Goal: Task Accomplishment & Management: Manage account settings

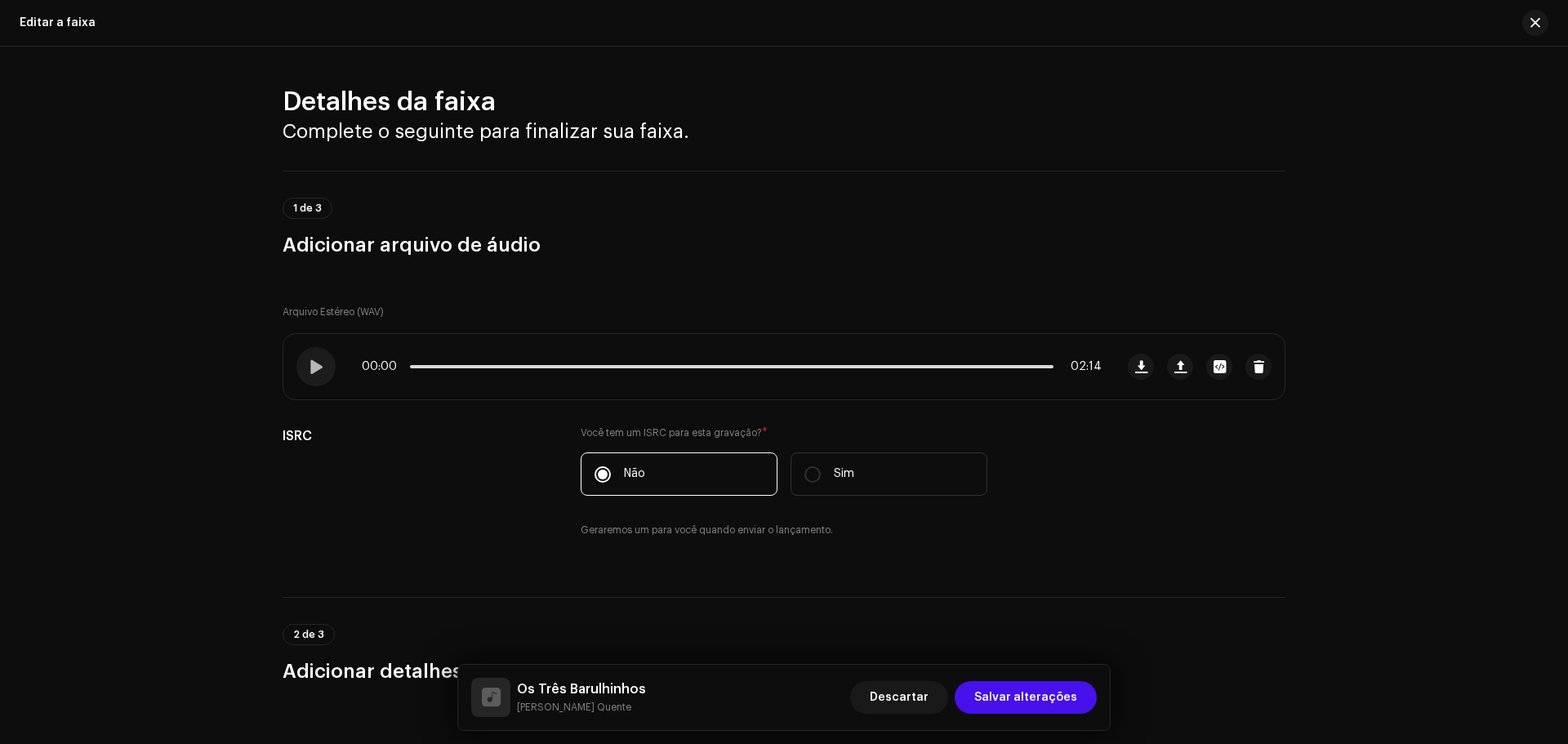
scroll to position [817, 0]
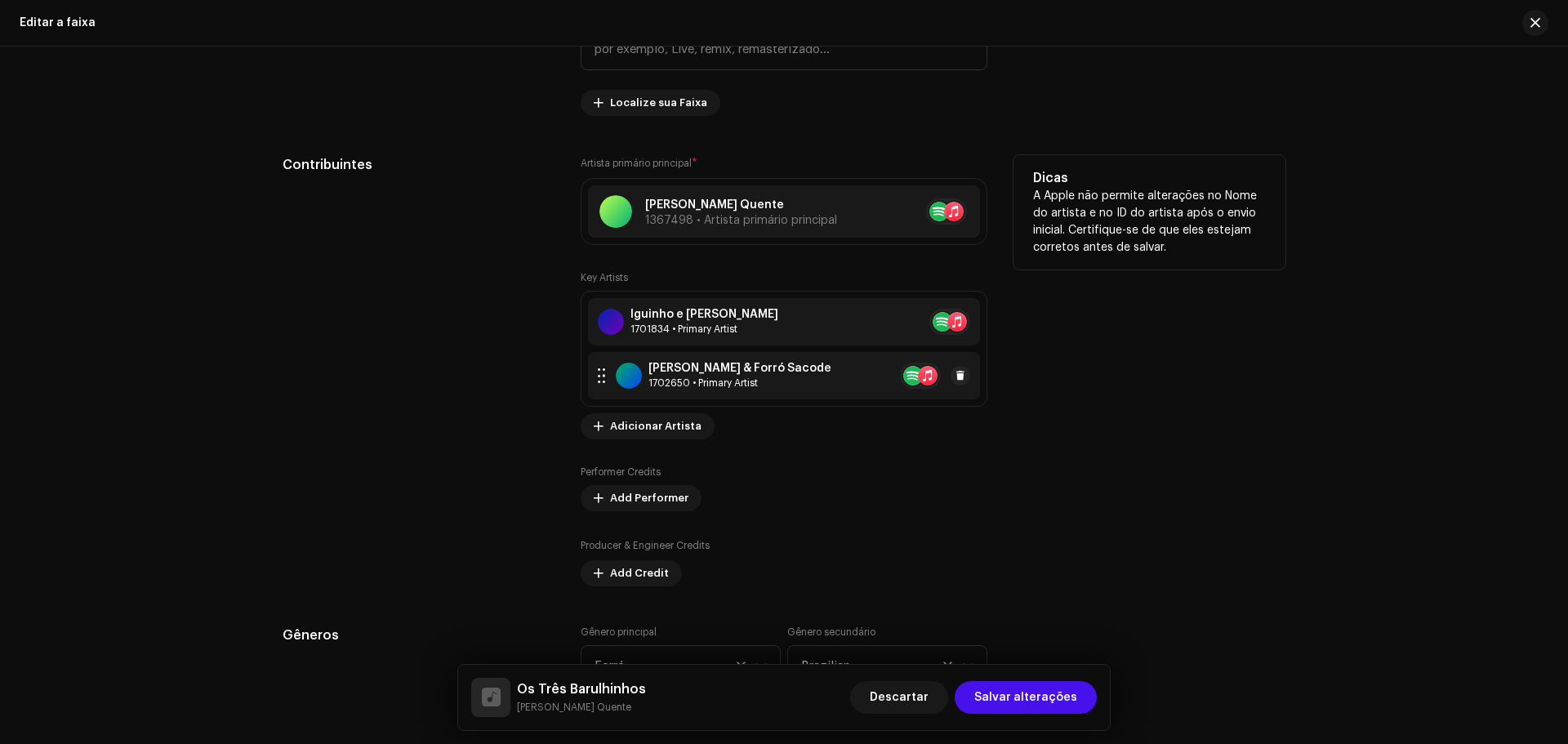
click at [700, 369] on div "[PERSON_NAME] & Forró Sacode" at bounding box center [739, 369] width 183 height 13
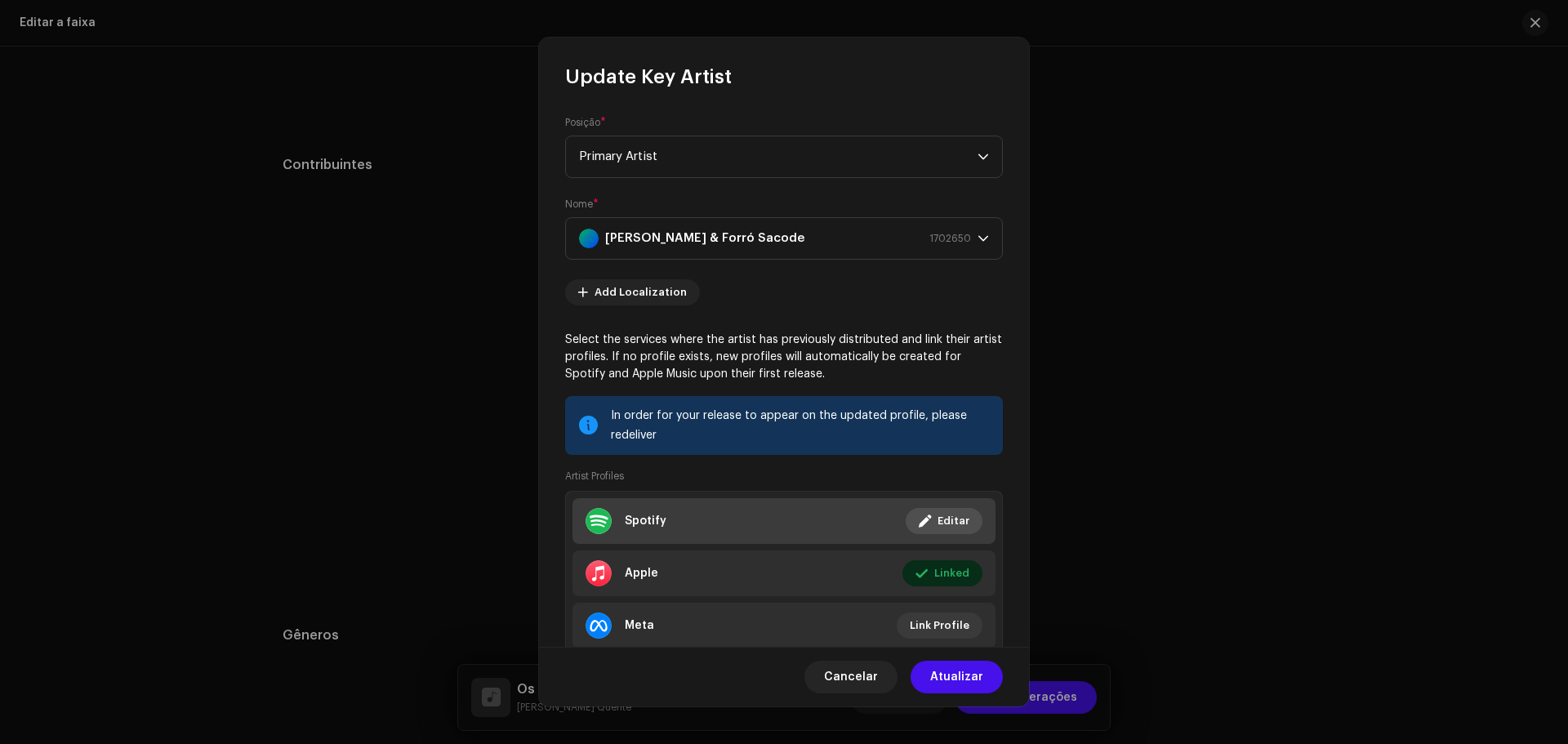
click at [787, 538] on li "Spotify Linked Editar" at bounding box center [784, 520] width 423 height 46
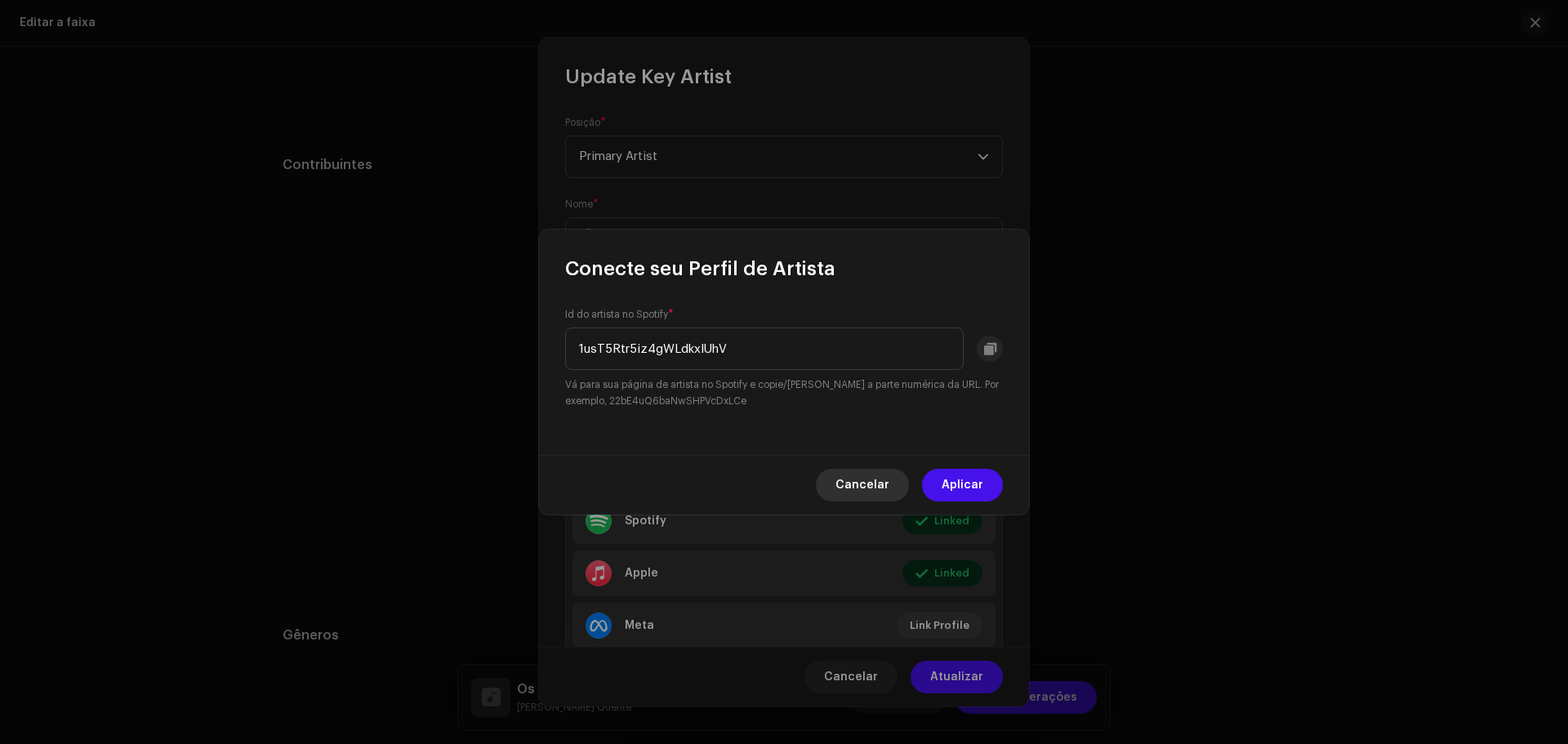
click at [841, 480] on button "Cancelar" at bounding box center [863, 485] width 93 height 33
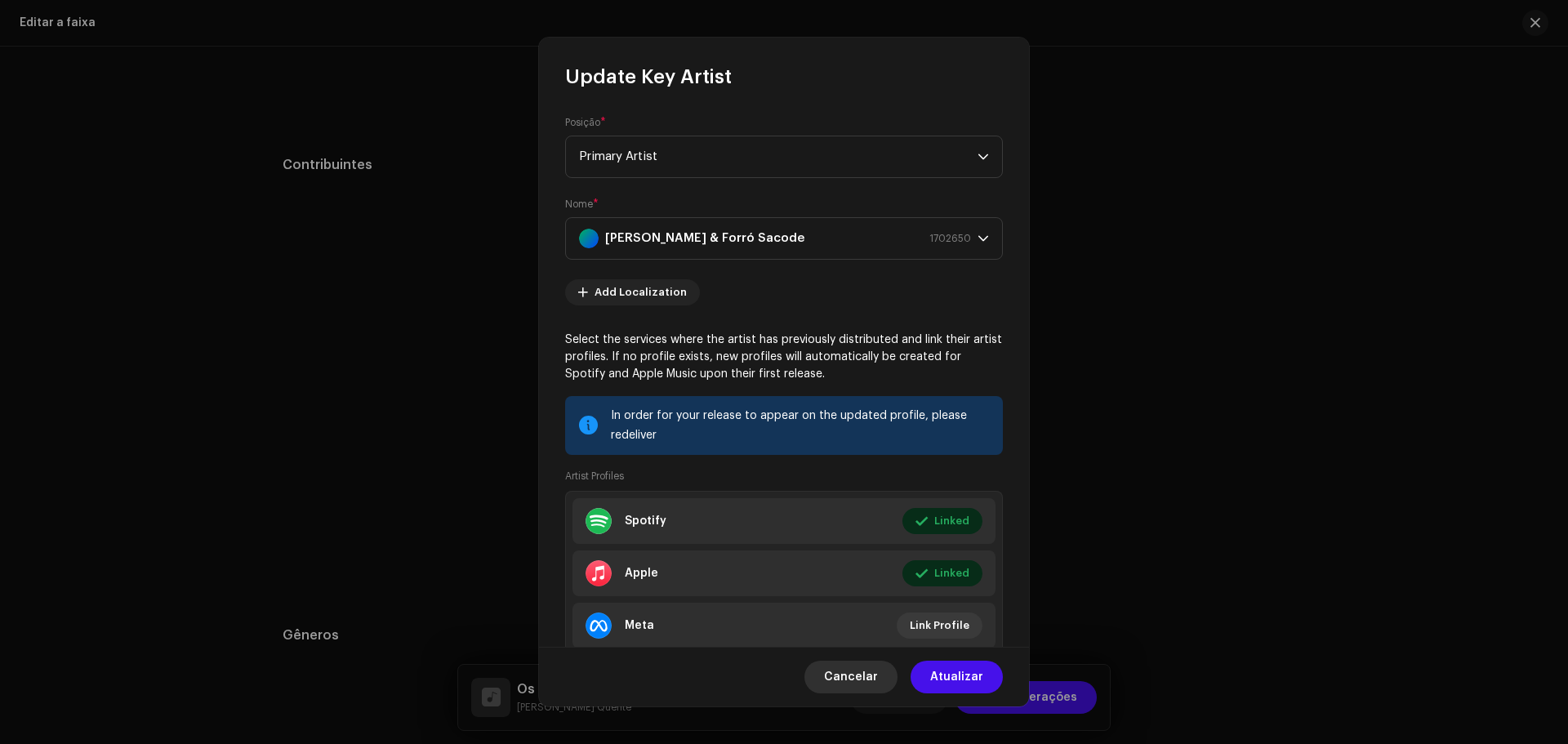
click at [817, 676] on button "Cancelar" at bounding box center [851, 676] width 93 height 33
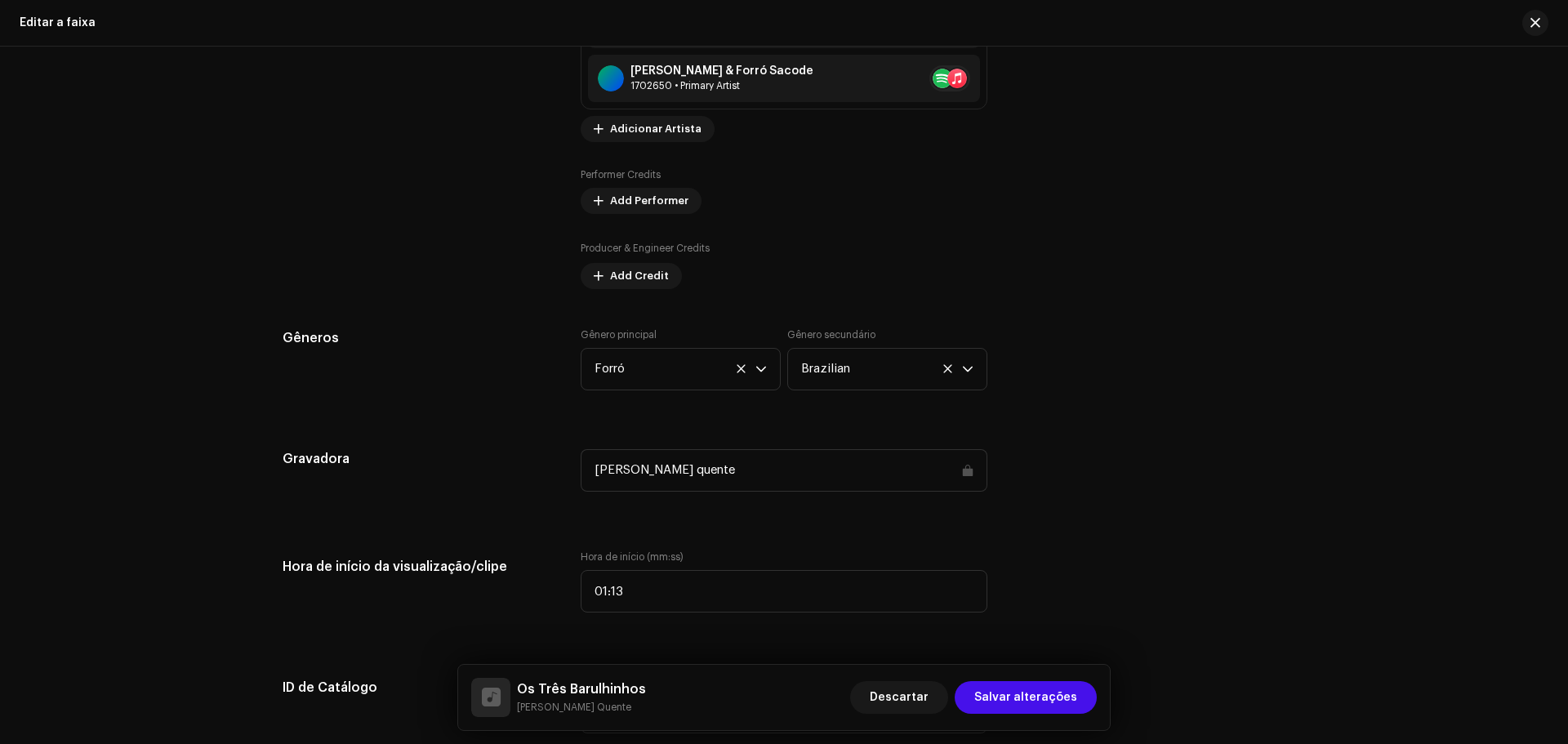
scroll to position [1143, 0]
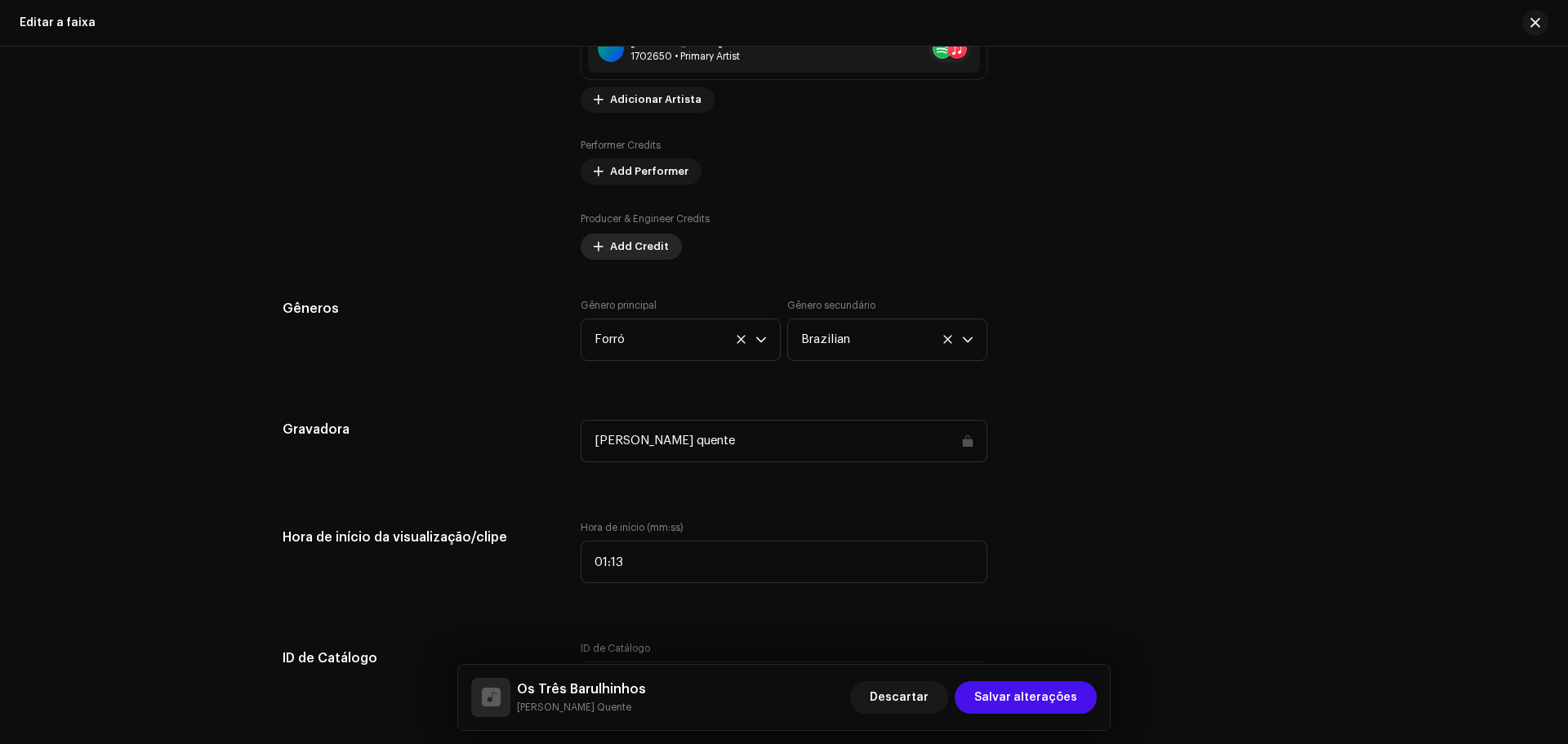
click at [610, 243] on span "Add Credit" at bounding box center [639, 246] width 58 height 33
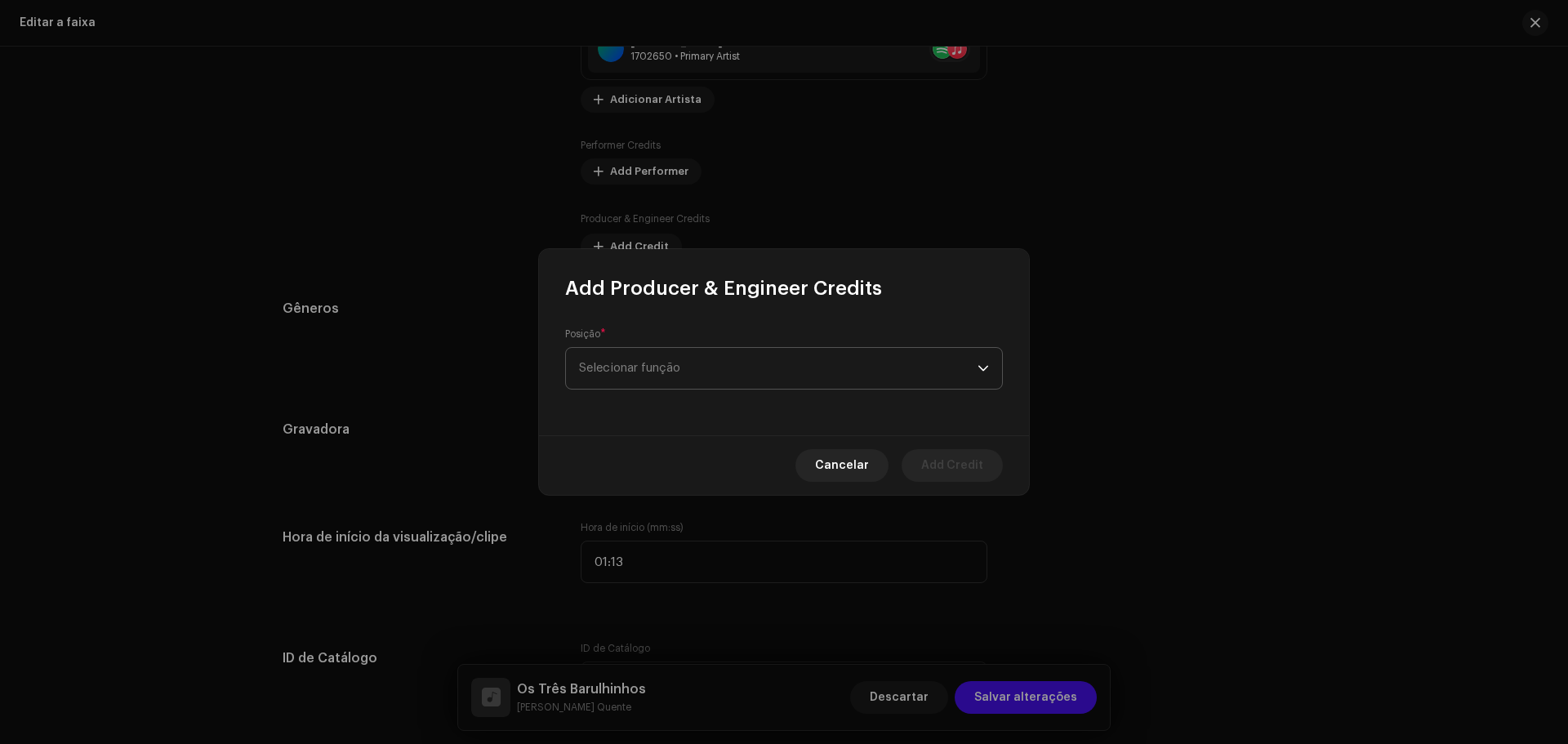
click at [670, 374] on span "Selecionar função" at bounding box center [779, 368] width 399 height 41
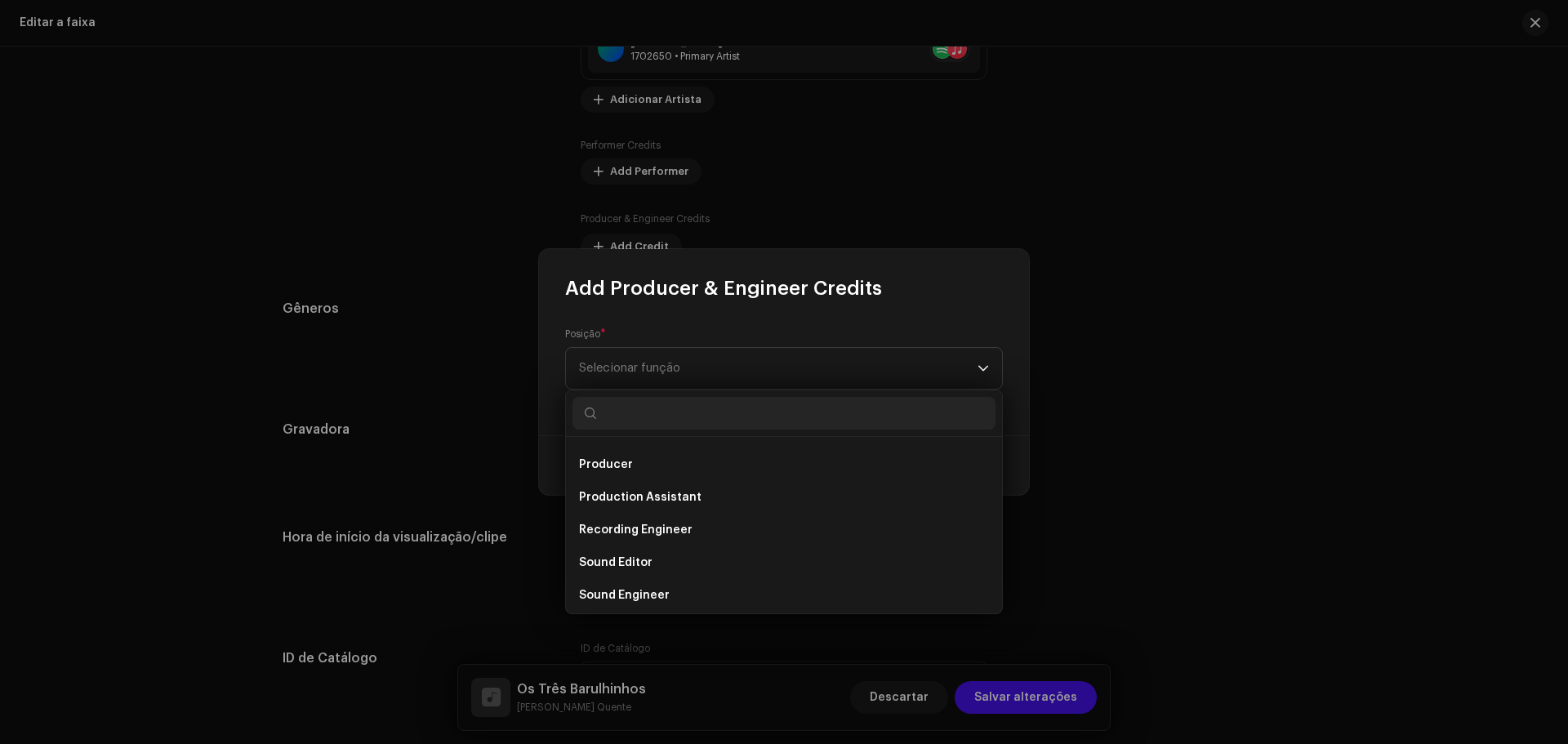
scroll to position [653, 0]
click at [646, 467] on li "Producer" at bounding box center [784, 459] width 423 height 33
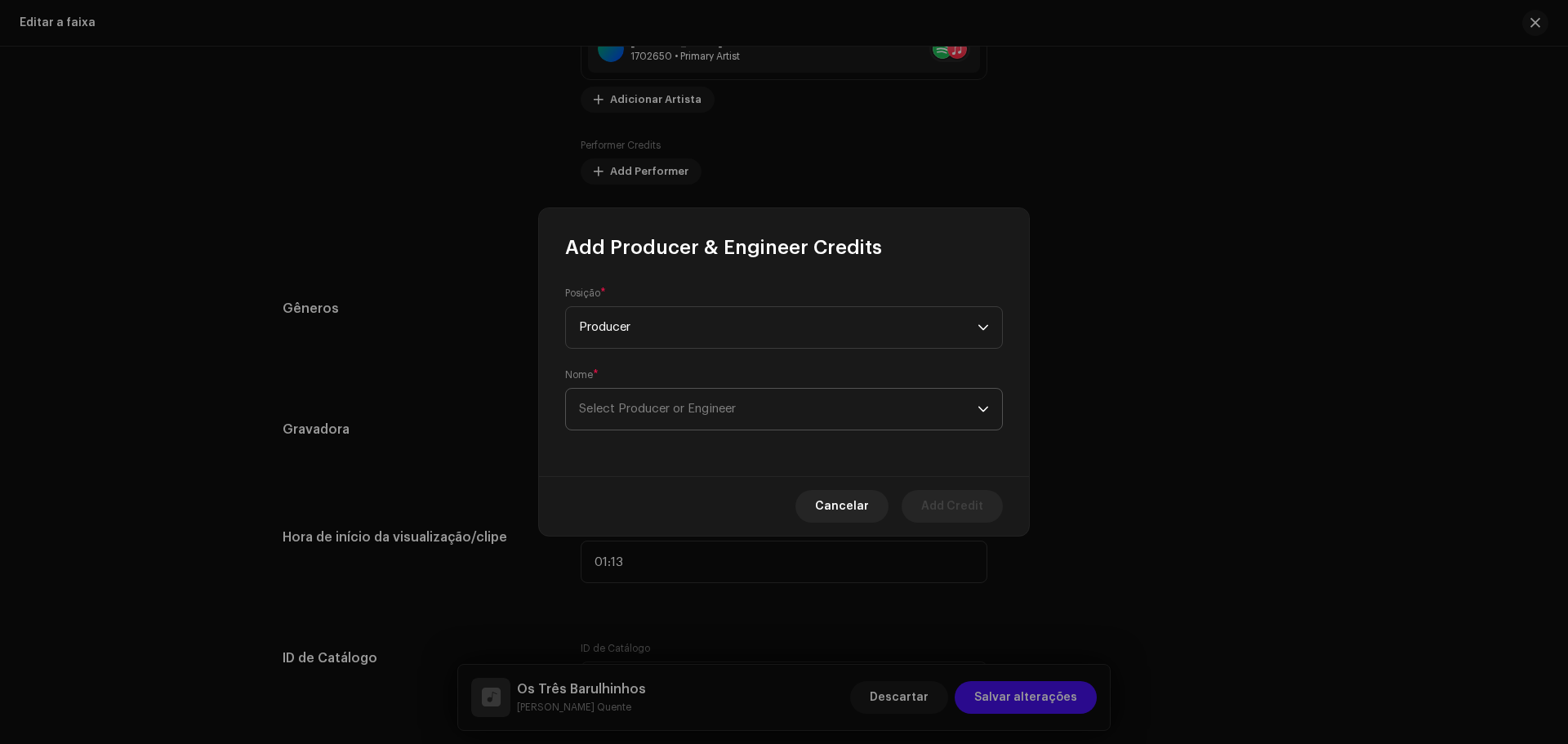
click at [770, 409] on span "Select Producer or Engineer" at bounding box center [779, 409] width 399 height 41
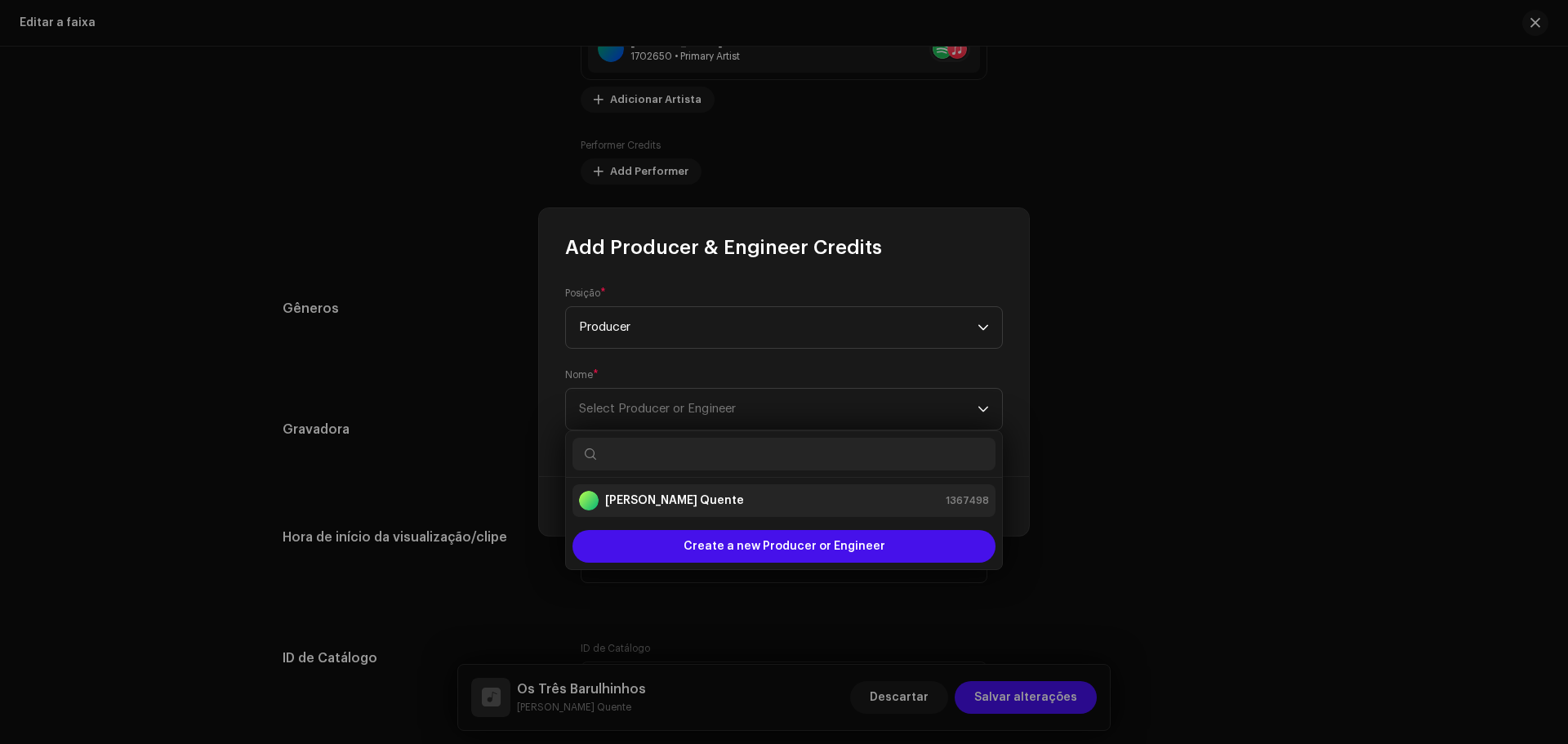
click at [705, 497] on strong "[PERSON_NAME] Quente" at bounding box center [674, 500] width 139 height 17
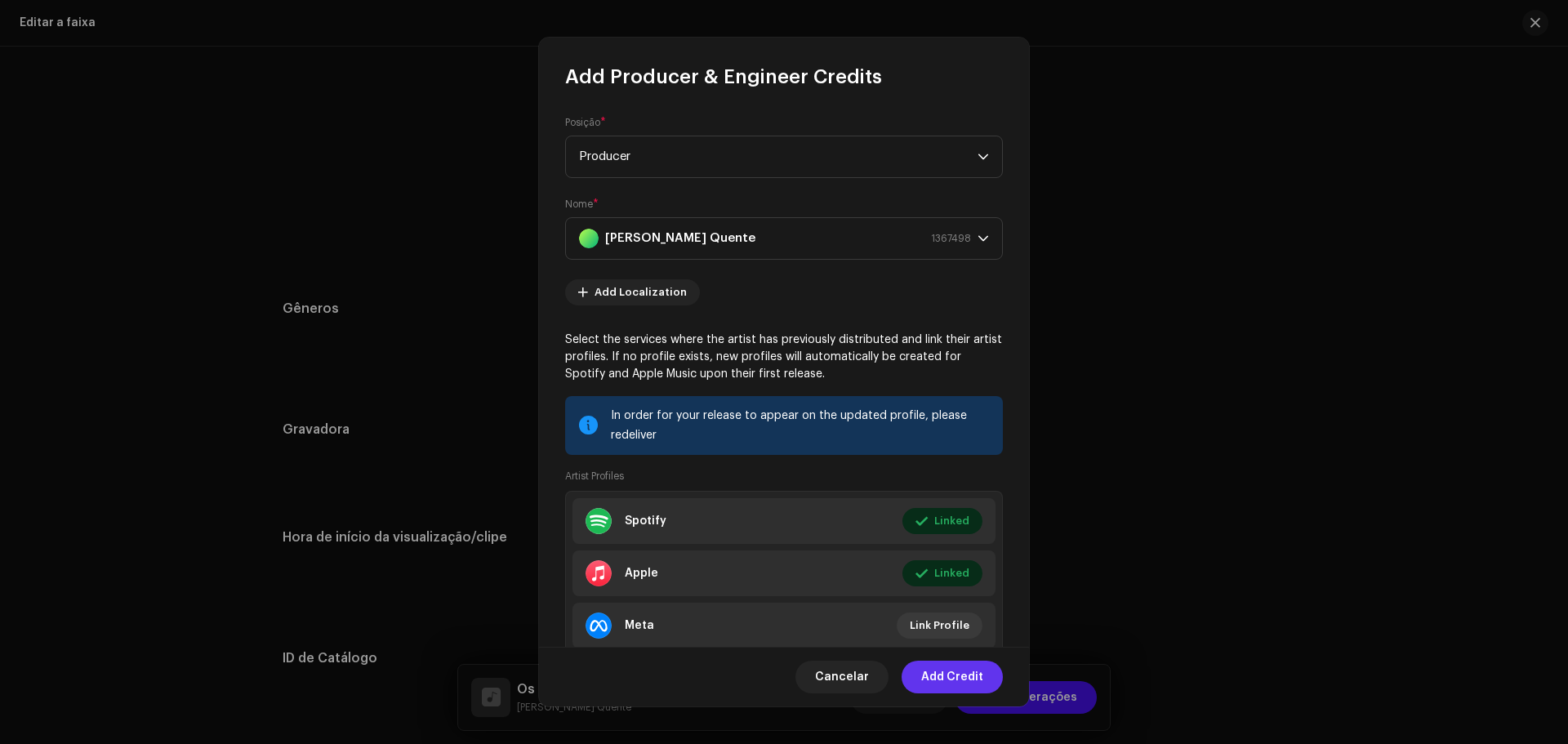
click at [942, 673] on span "Add Credit" at bounding box center [952, 676] width 62 height 33
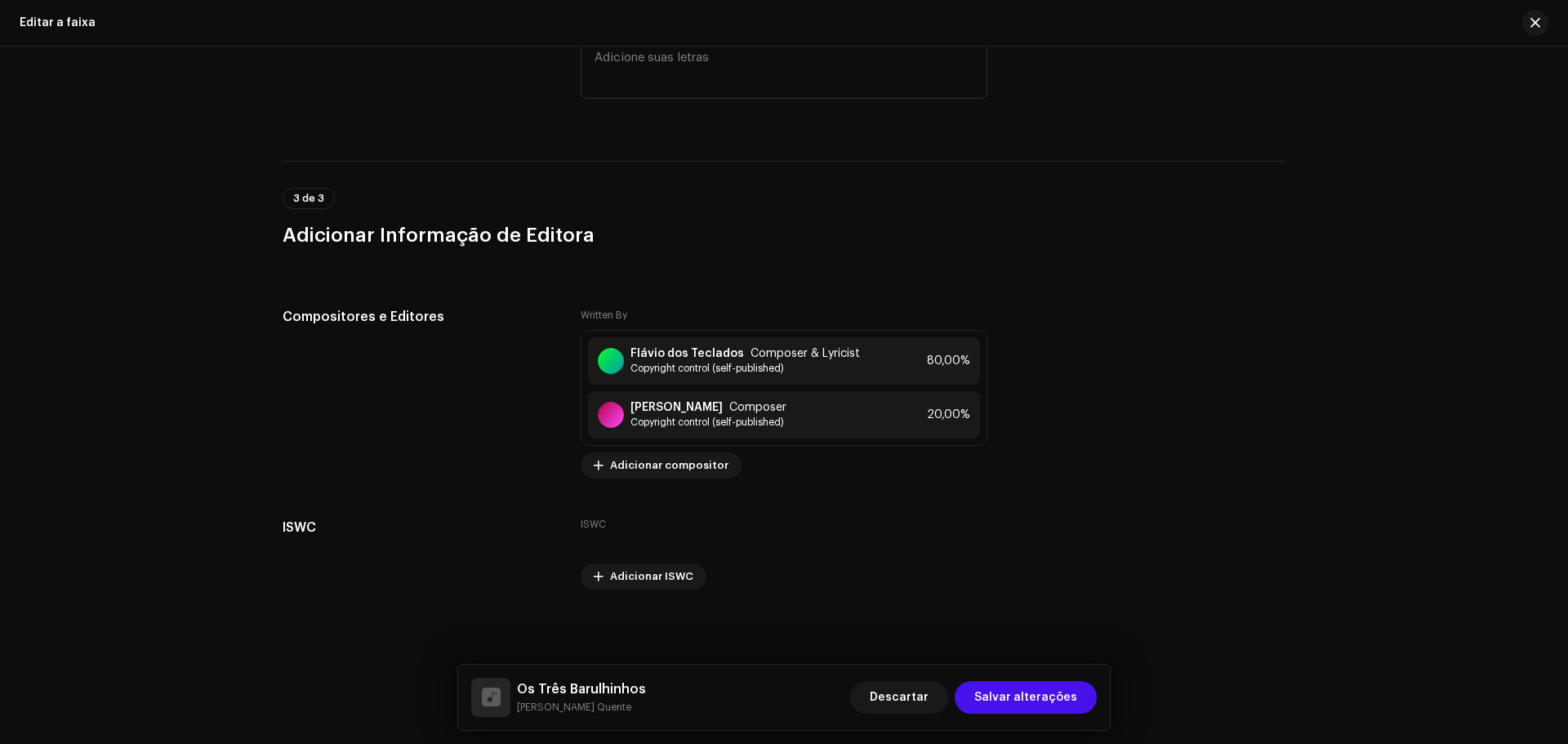
scroll to position [3061, 0]
click at [1017, 698] on span "Salvar alterações" at bounding box center [1025, 696] width 103 height 33
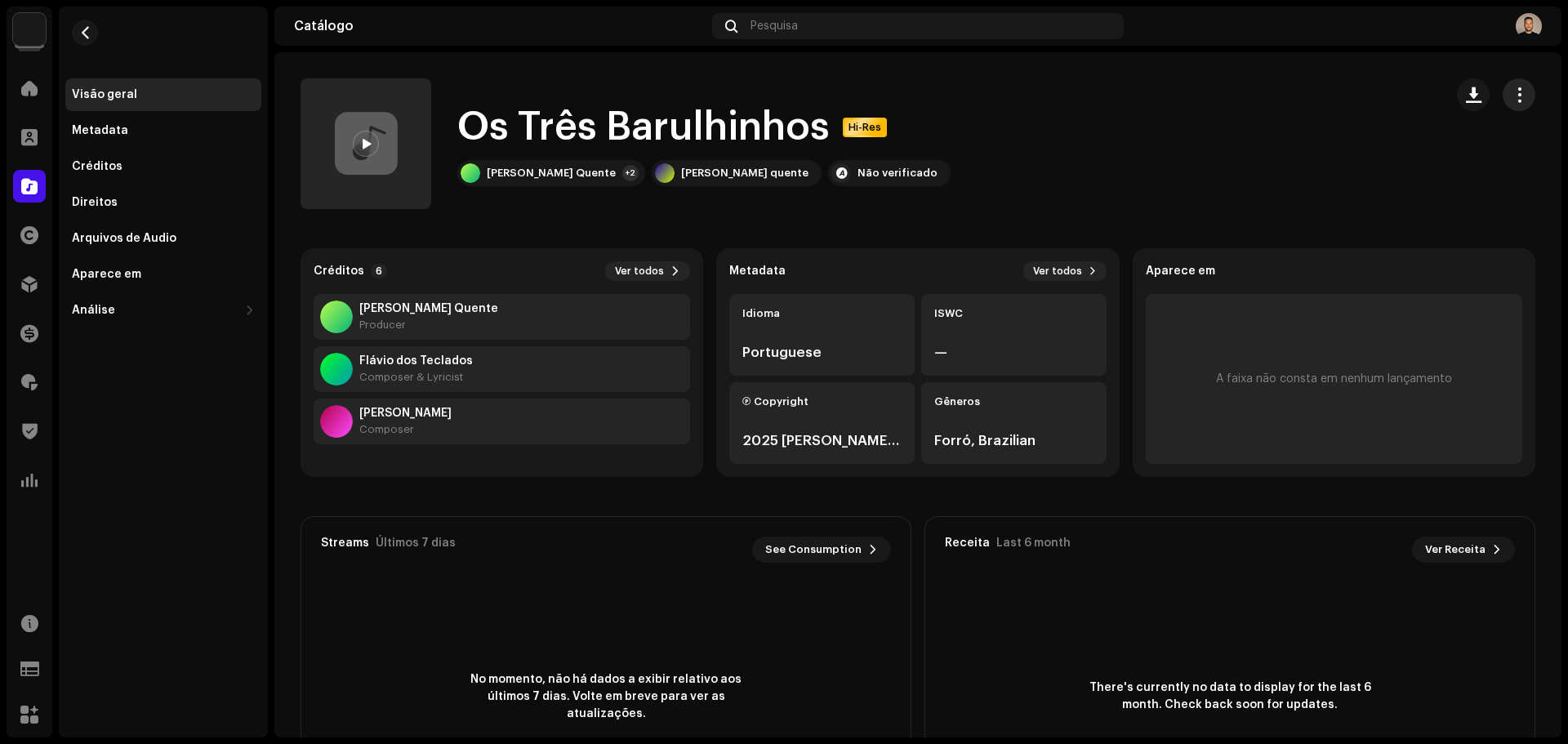
click at [1511, 94] on span "button" at bounding box center [1519, 95] width 16 height 13
click at [1076, 191] on div "Os Três Barulhinhos Hi-Res [PERSON_NAME] Quente +2 [PERSON_NAME] quente Não ver…" at bounding box center [865, 143] width 1130 height 131
click at [36, 191] on span at bounding box center [29, 186] width 17 height 13
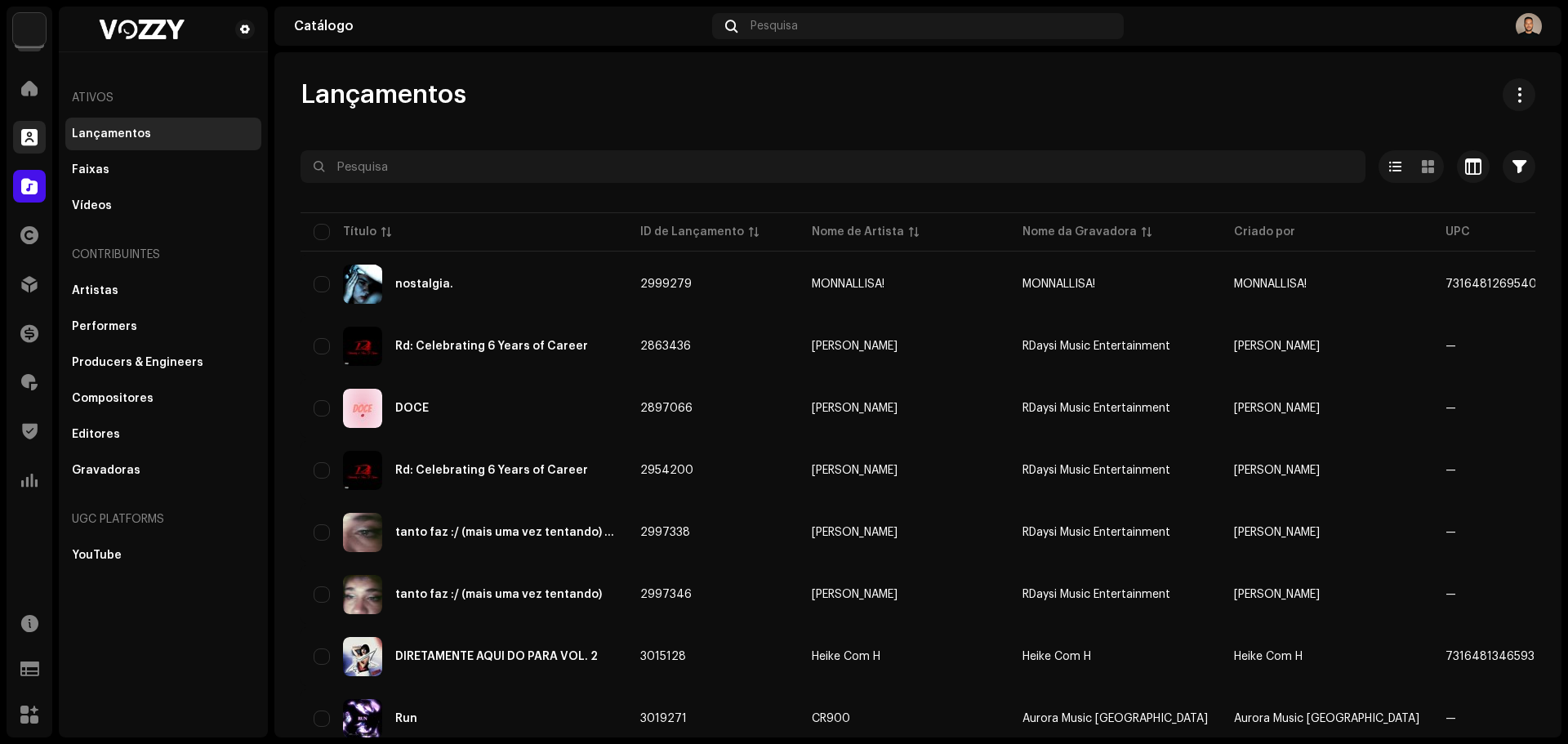
click at [32, 136] on span at bounding box center [29, 138] width 17 height 13
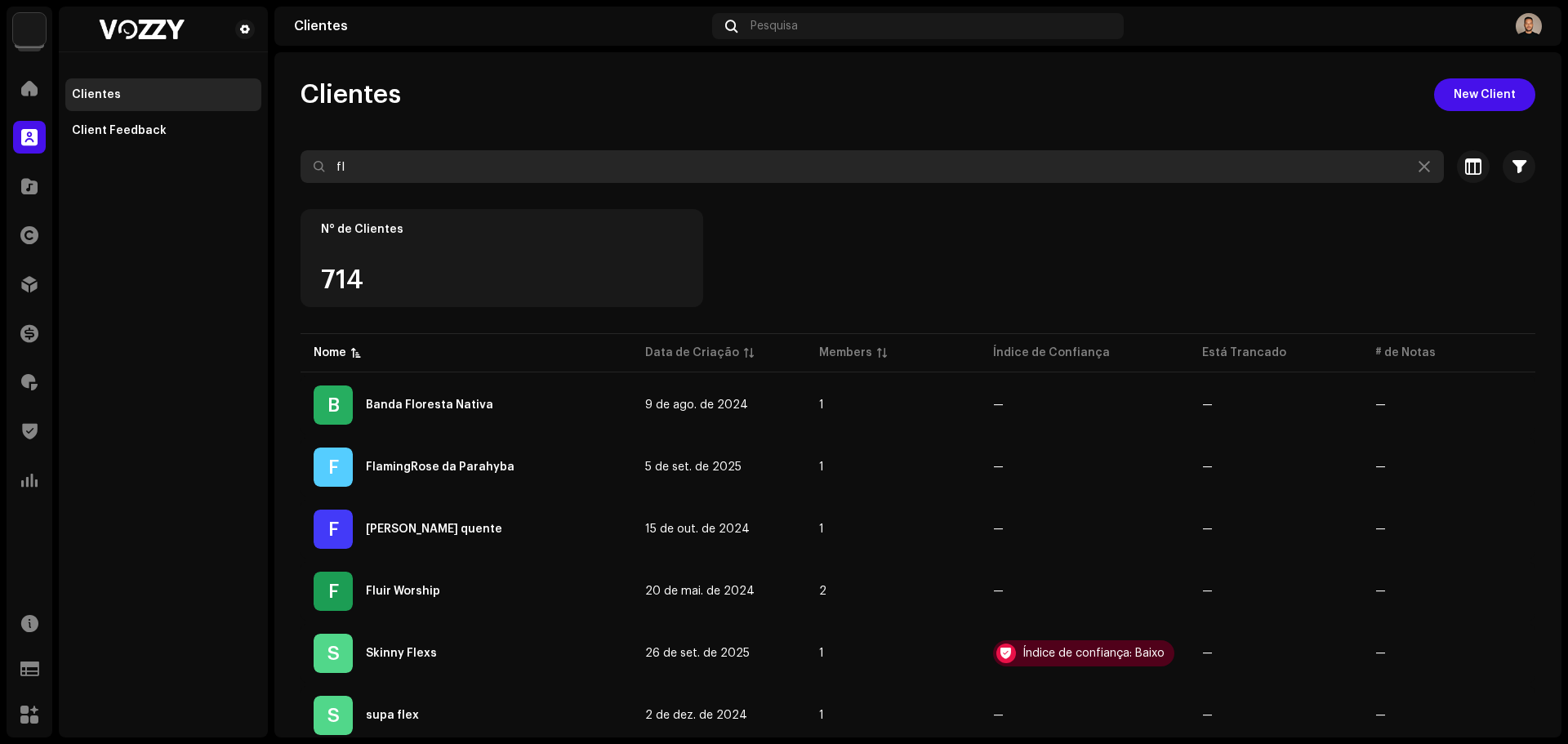
click at [494, 168] on input "fl" at bounding box center [872, 166] width 1143 height 33
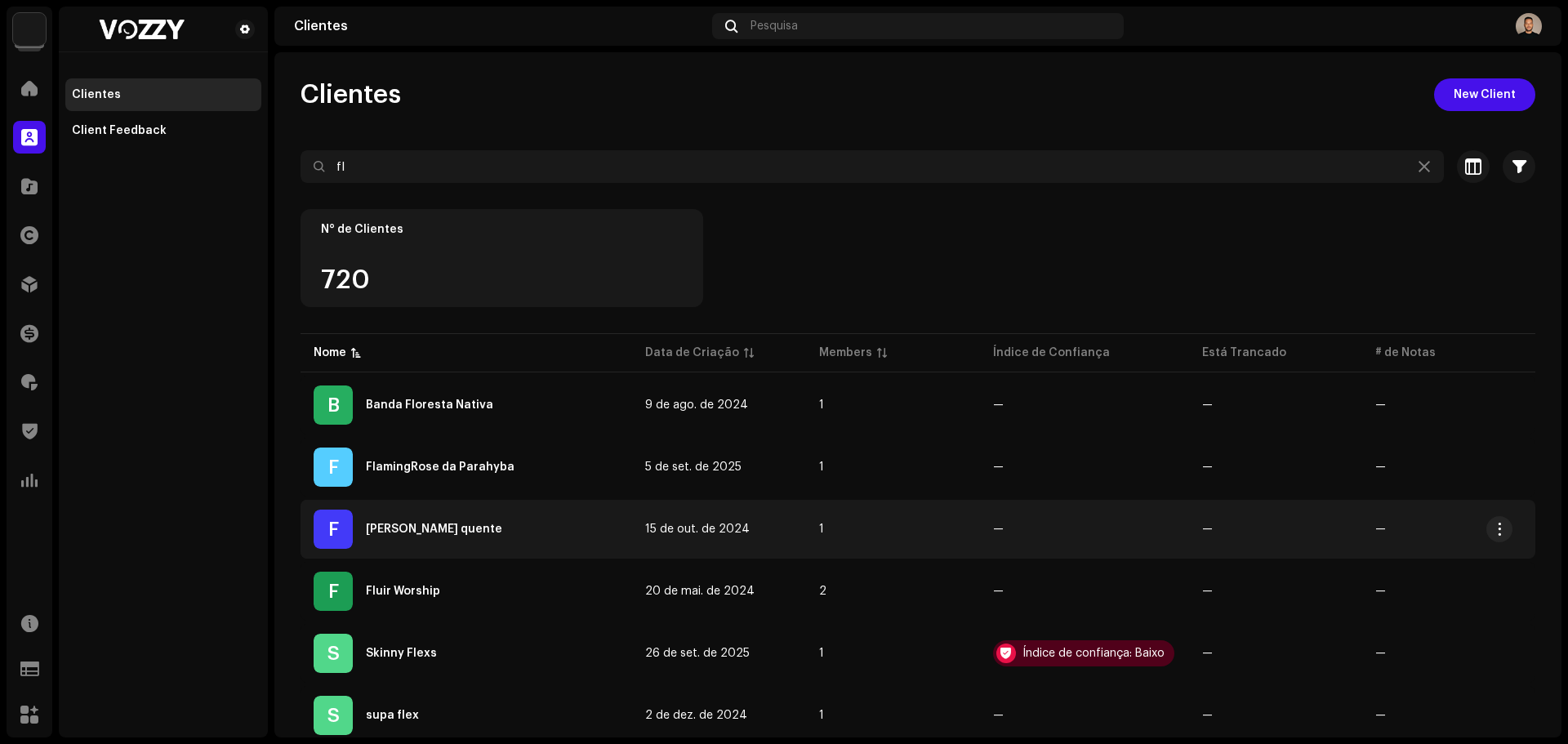
click at [421, 530] on div "[PERSON_NAME] quente" at bounding box center [433, 529] width 136 height 12
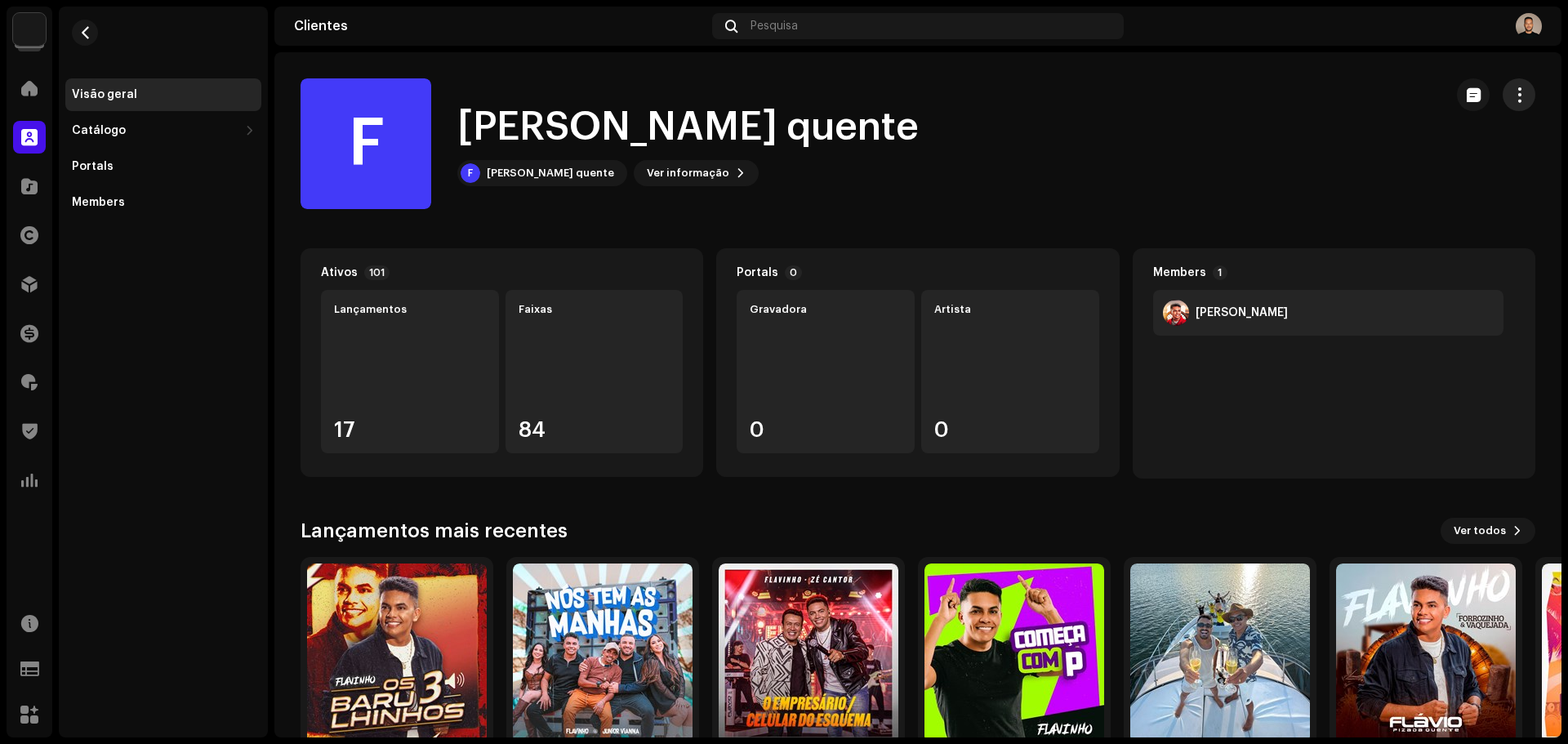
click at [1515, 95] on span "button" at bounding box center [1519, 95] width 16 height 13
click at [553, 174] on div "[PERSON_NAME] quente" at bounding box center [550, 173] width 128 height 13
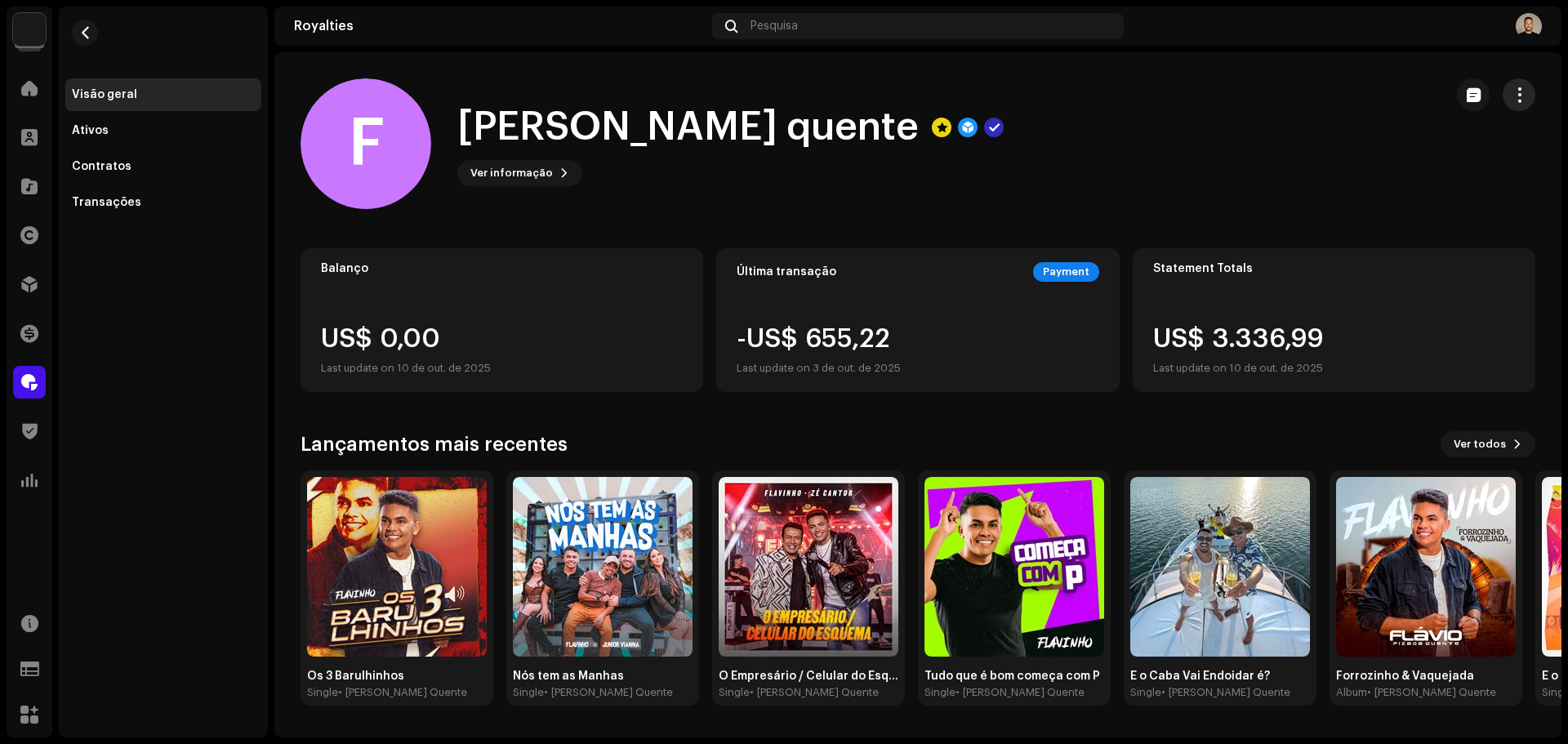
click at [1518, 93] on span "button" at bounding box center [1519, 95] width 16 height 13
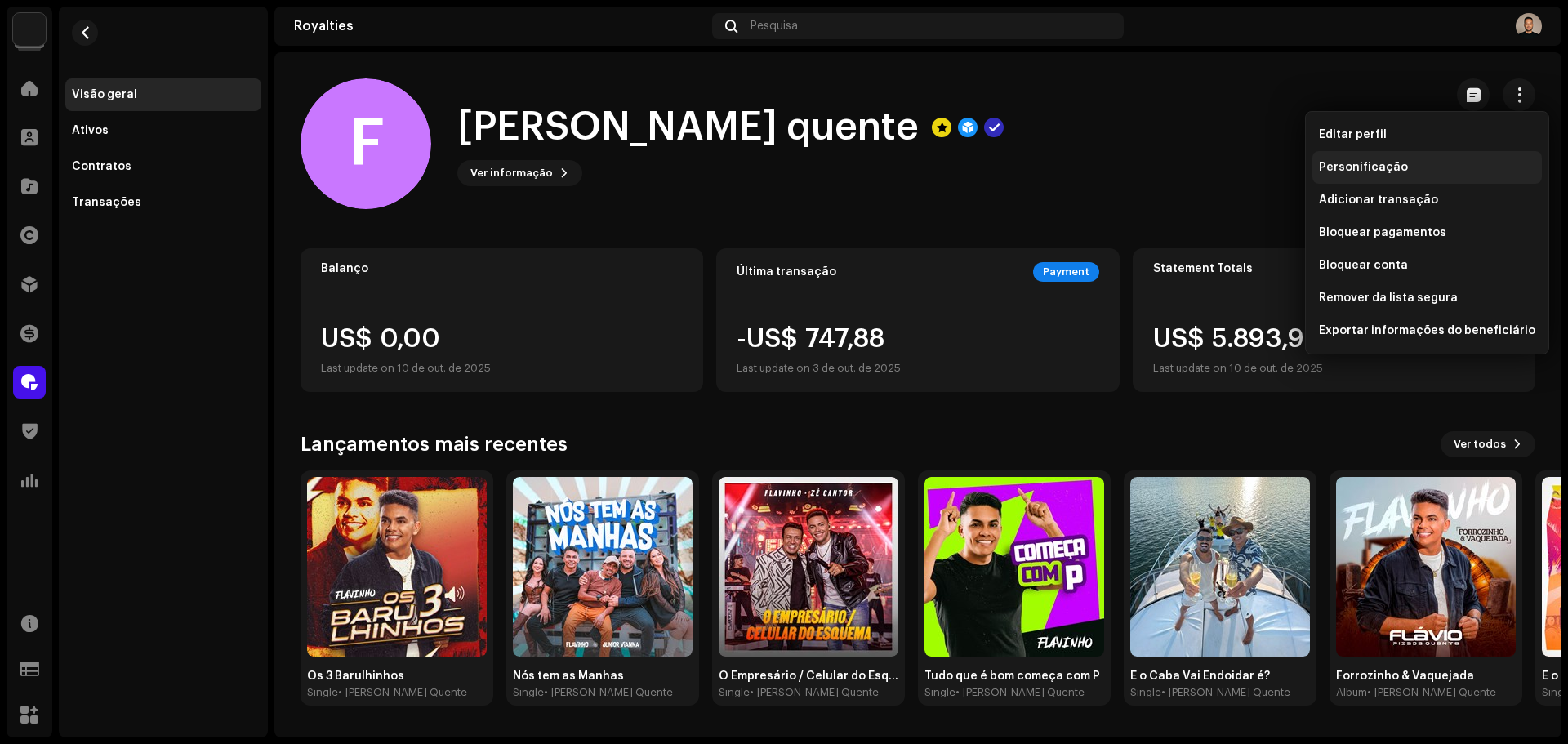
click at [1373, 164] on span "Personificação" at bounding box center [1363, 168] width 89 height 13
